Goal: Communication & Community: Answer question/provide support

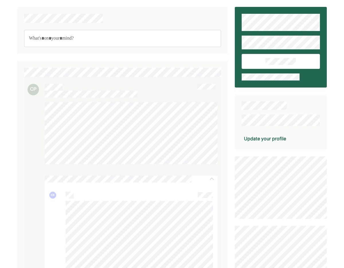
scroll to position [773, 0]
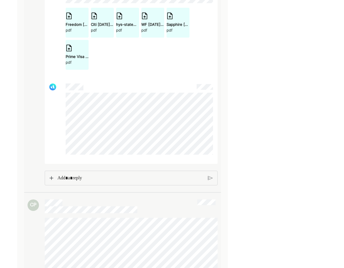
click at [102, 175] on p "Rich Text Editor. Editing area: main" at bounding box center [130, 177] width 146 height 7
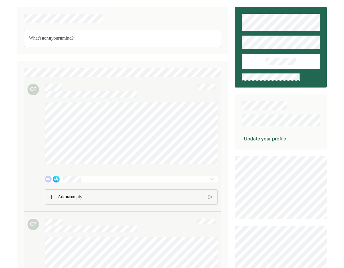
click at [95, 177] on div "KS" at bounding box center [117, 178] width 145 height 7
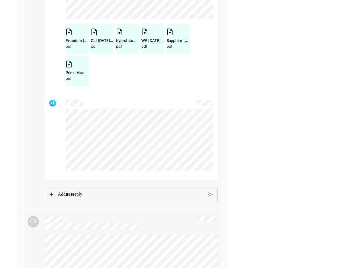
scroll to position [758, 0]
click at [96, 192] on p "Rich Text Editor. Editing area: main" at bounding box center [131, 193] width 146 height 7
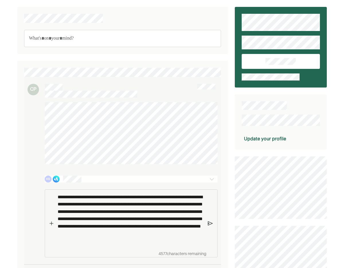
click at [152, 243] on p "**********" at bounding box center [131, 218] width 146 height 51
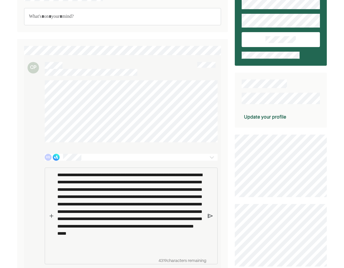
scroll to position [20, 0]
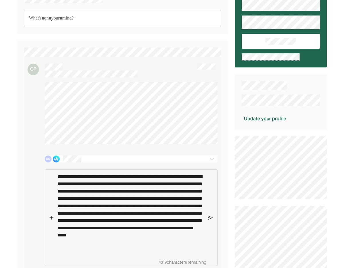
click at [89, 158] on div "KS" at bounding box center [117, 158] width 145 height 7
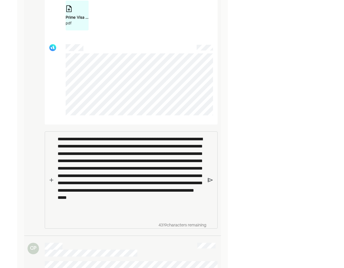
scroll to position [836, 0]
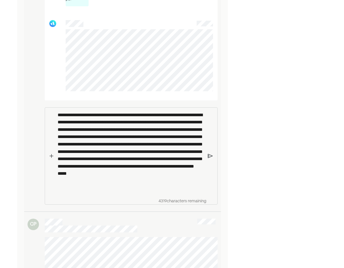
click at [152, 190] on p "**********" at bounding box center [131, 151] width 146 height 81
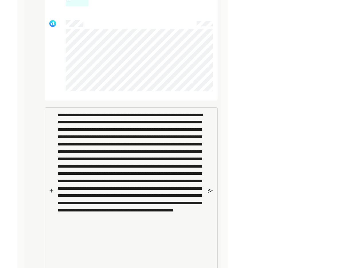
click at [209, 187] on div "3827 characters remaining" at bounding box center [131, 190] width 173 height 167
click at [209, 190] on img at bounding box center [210, 190] width 5 height 5
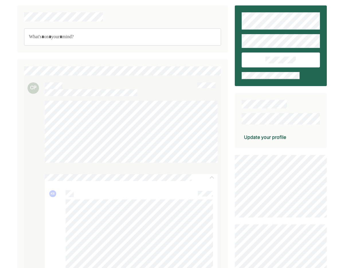
scroll to position [0, 0]
